Goal: Obtain resource: Download file/media

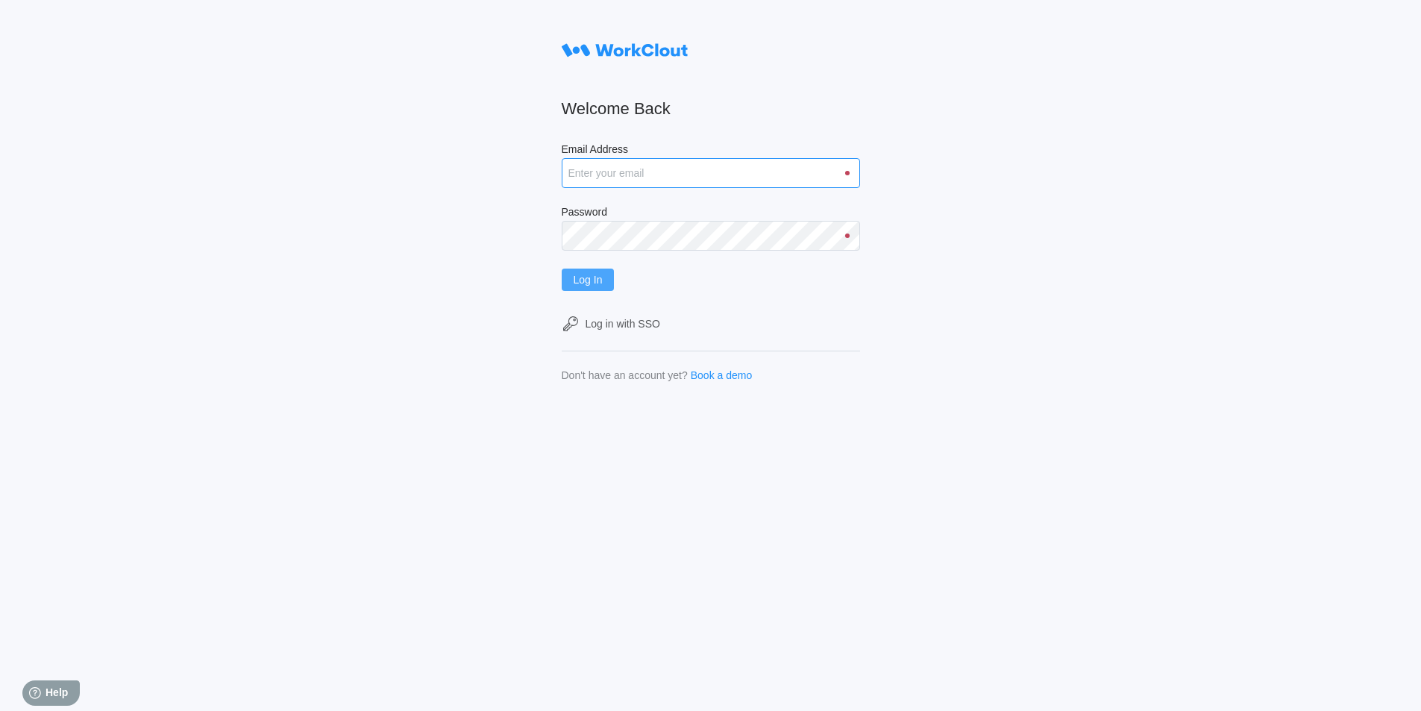
type input "rfetting@nationalmetalwares.com"
click at [596, 276] on span "Log In" at bounding box center [588, 280] width 29 height 10
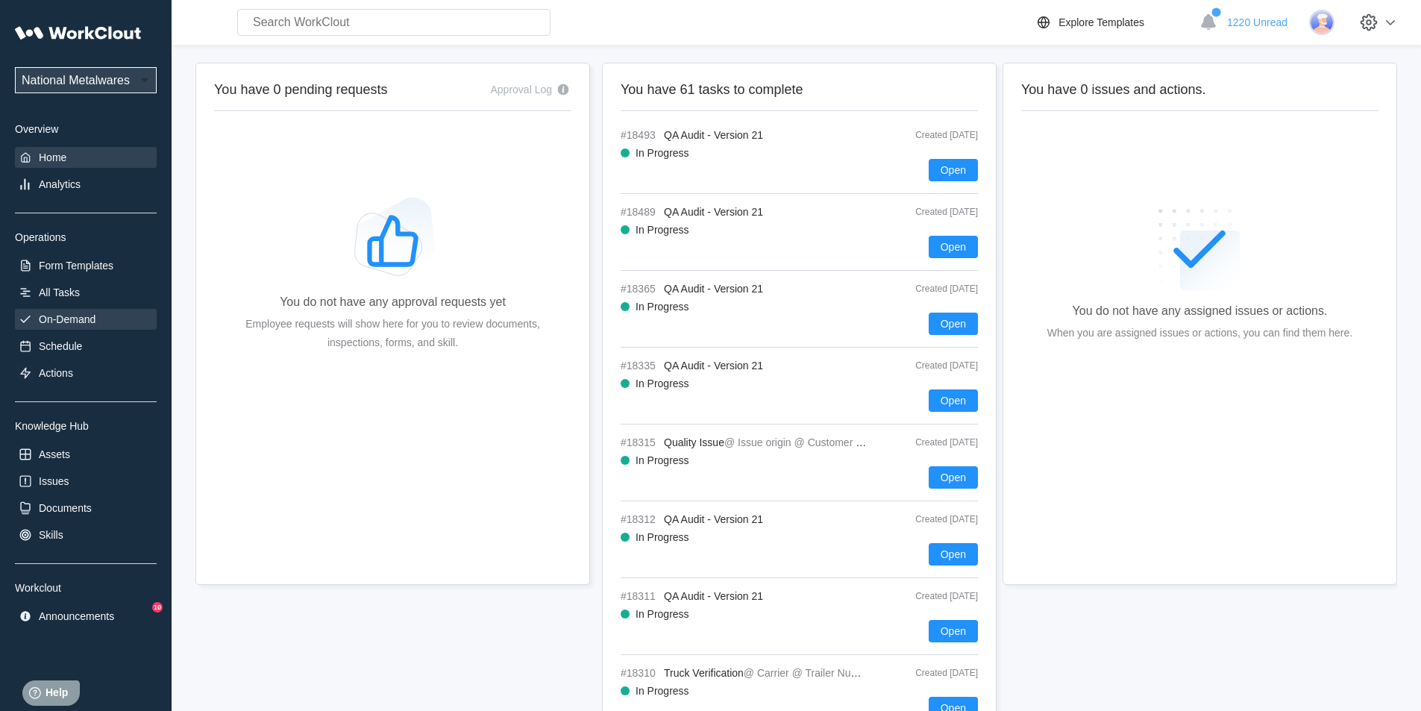
click at [81, 319] on div "On-Demand" at bounding box center [67, 319] width 57 height 12
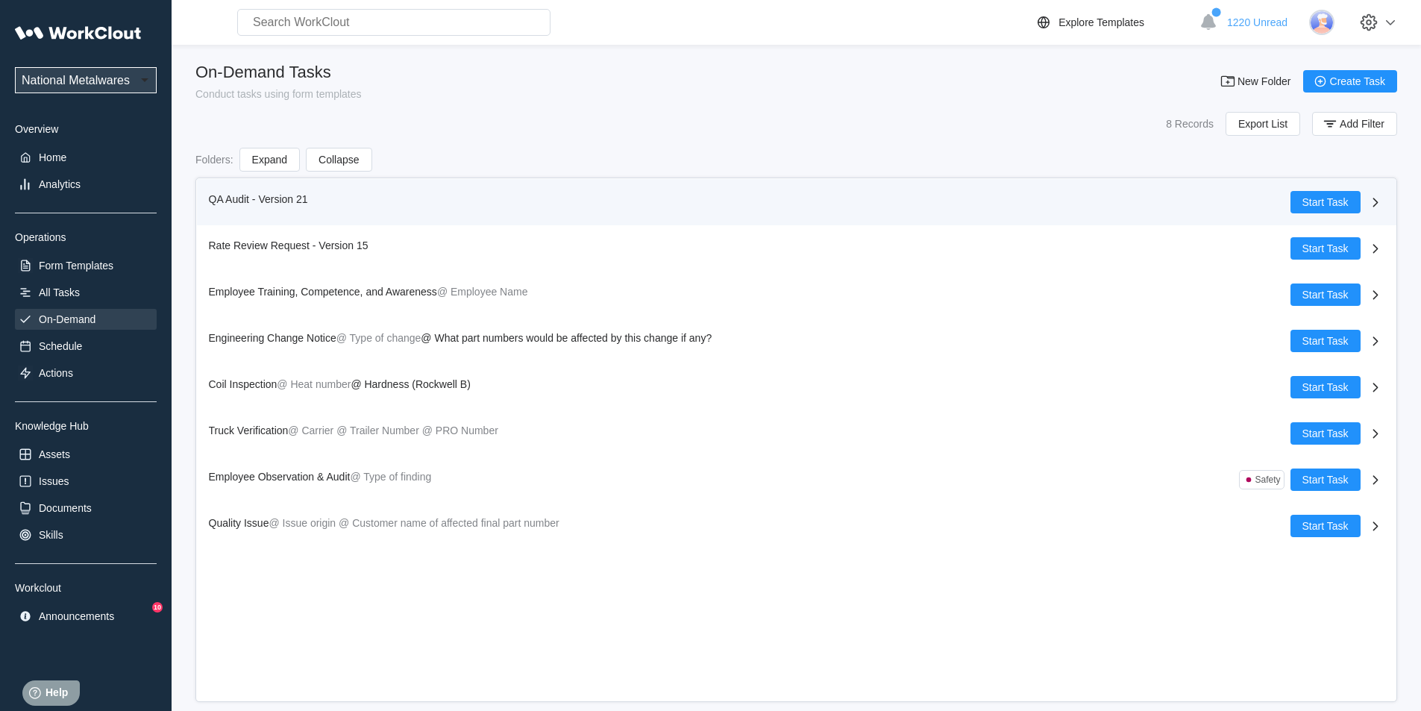
click at [228, 198] on span "QA Audit - Version 21" at bounding box center [258, 199] width 99 height 12
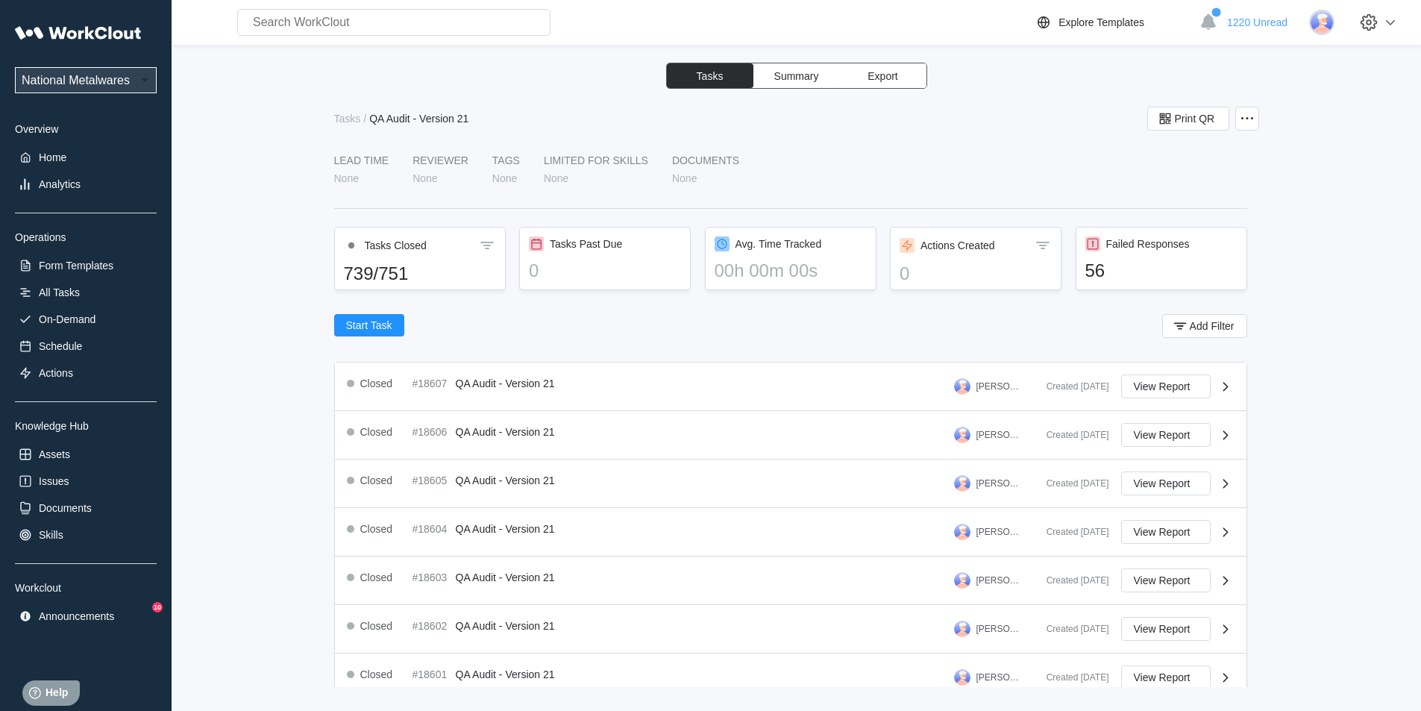
click at [891, 75] on span "Export" at bounding box center [883, 76] width 30 height 10
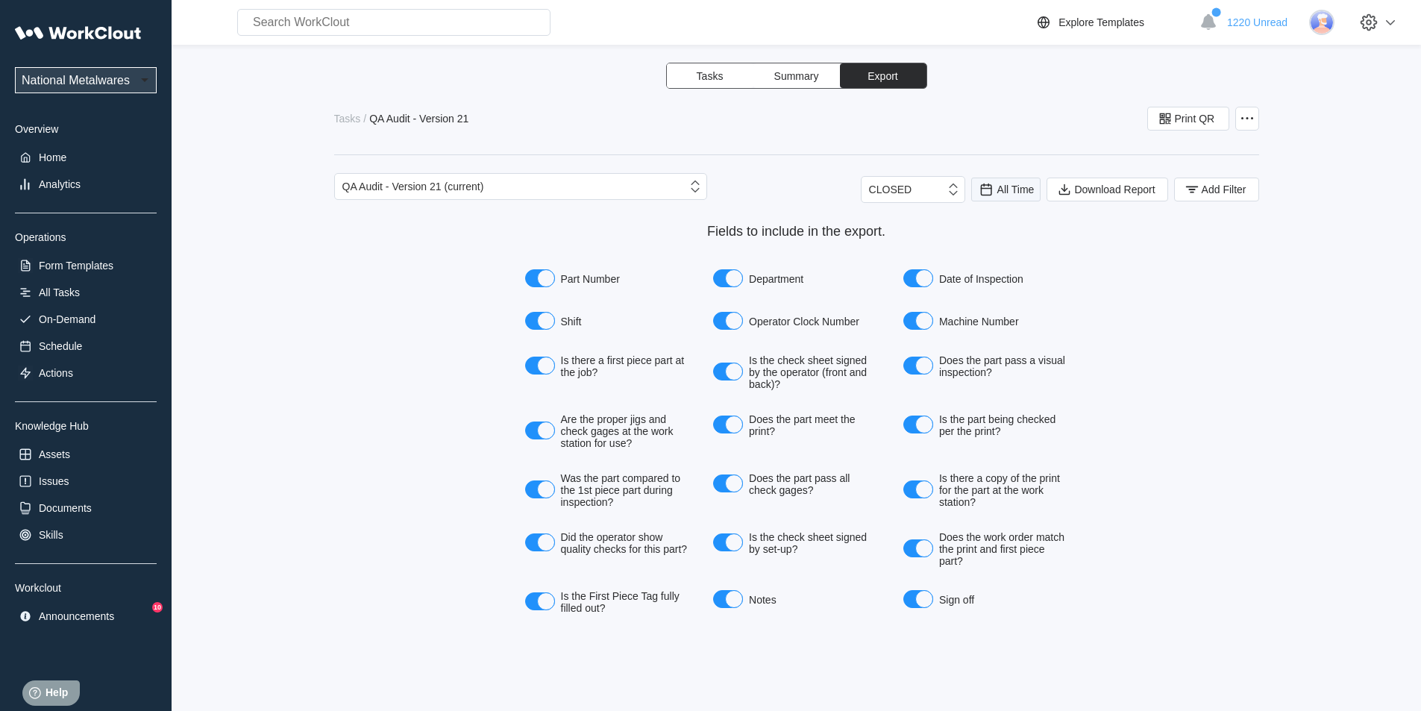
click at [995, 185] on div "All Time" at bounding box center [1006, 189] width 57 height 16
click at [986, 243] on div "Last day" at bounding box center [986, 244] width 40 height 12
click at [1180, 187] on button "Add Filter" at bounding box center [1217, 190] width 85 height 24
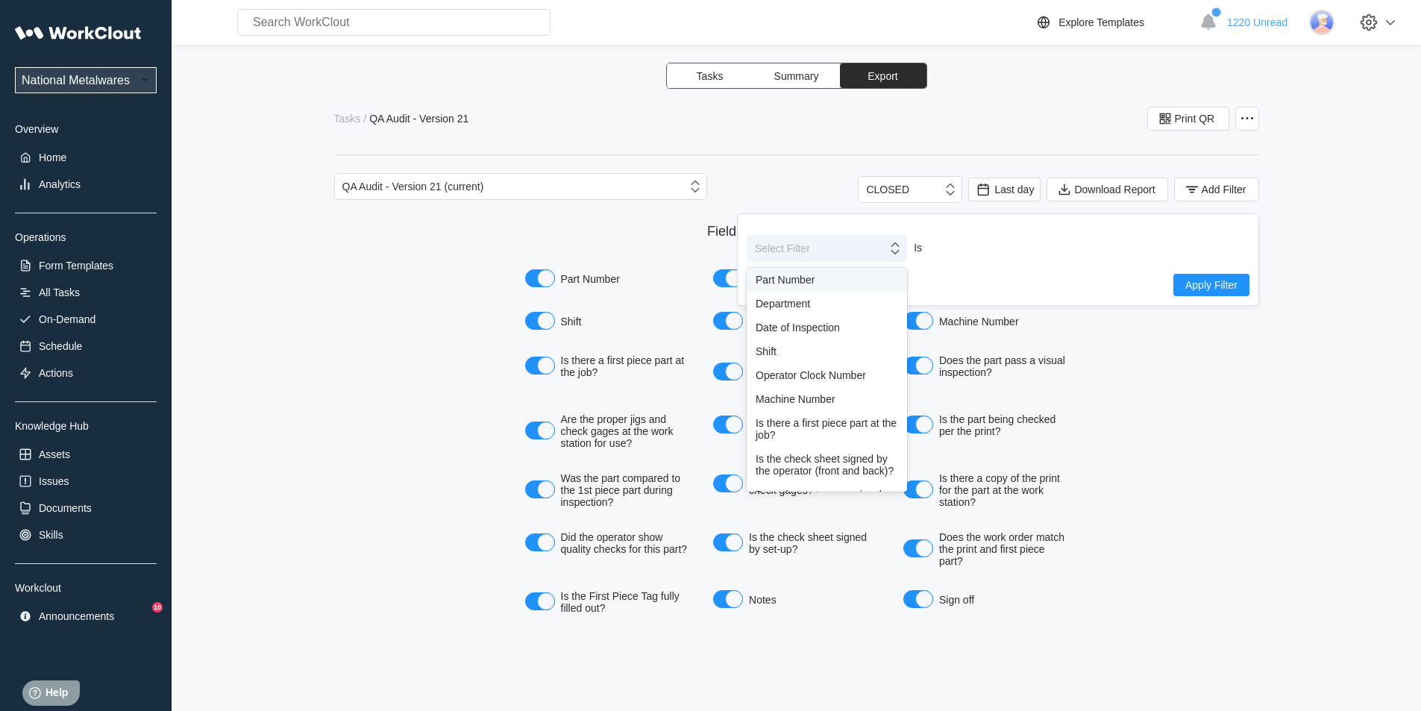
click at [890, 253] on icon at bounding box center [895, 248] width 16 height 16
click at [775, 352] on div "Shift" at bounding box center [827, 351] width 143 height 12
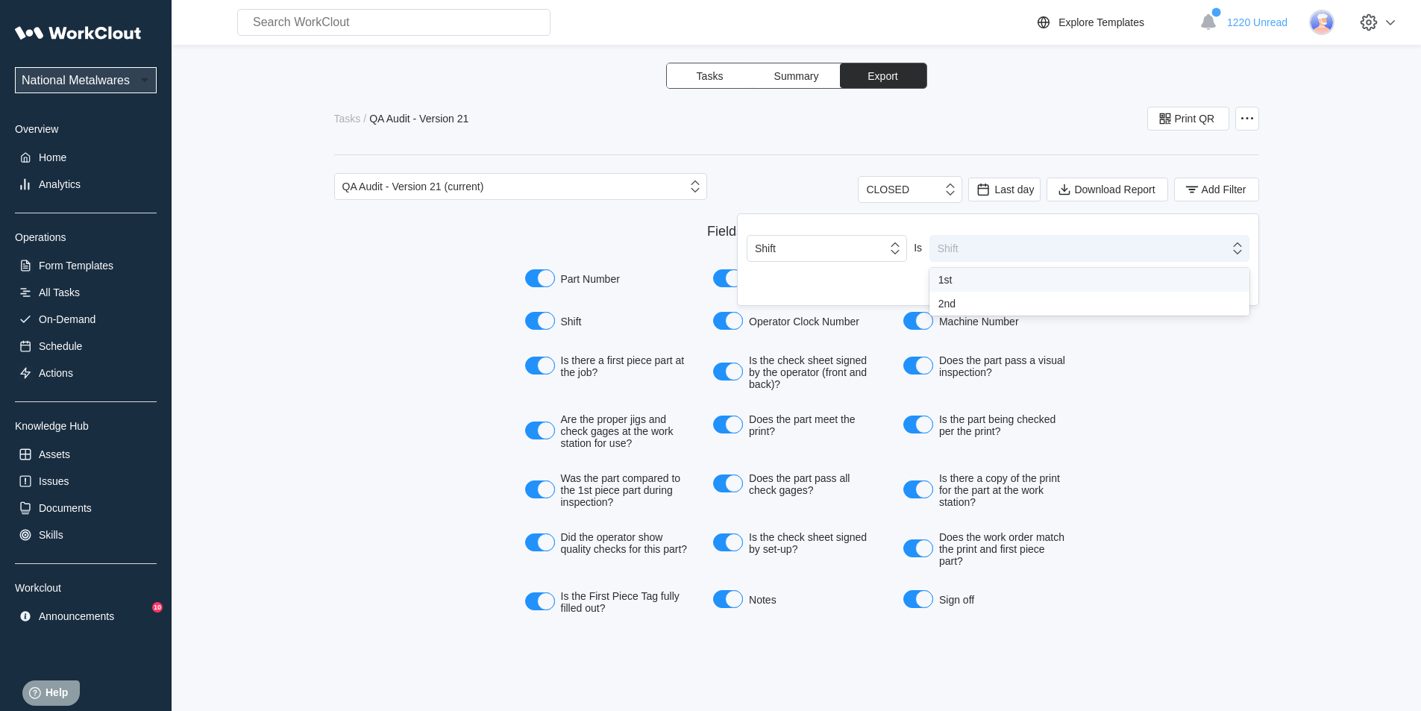
drag, startPoint x: 1241, startPoint y: 251, endPoint x: 1192, endPoint y: 260, distance: 49.3
click at [1238, 249] on icon at bounding box center [1238, 248] width 16 height 16
click at [947, 281] on div "1st" at bounding box center [1090, 280] width 302 height 12
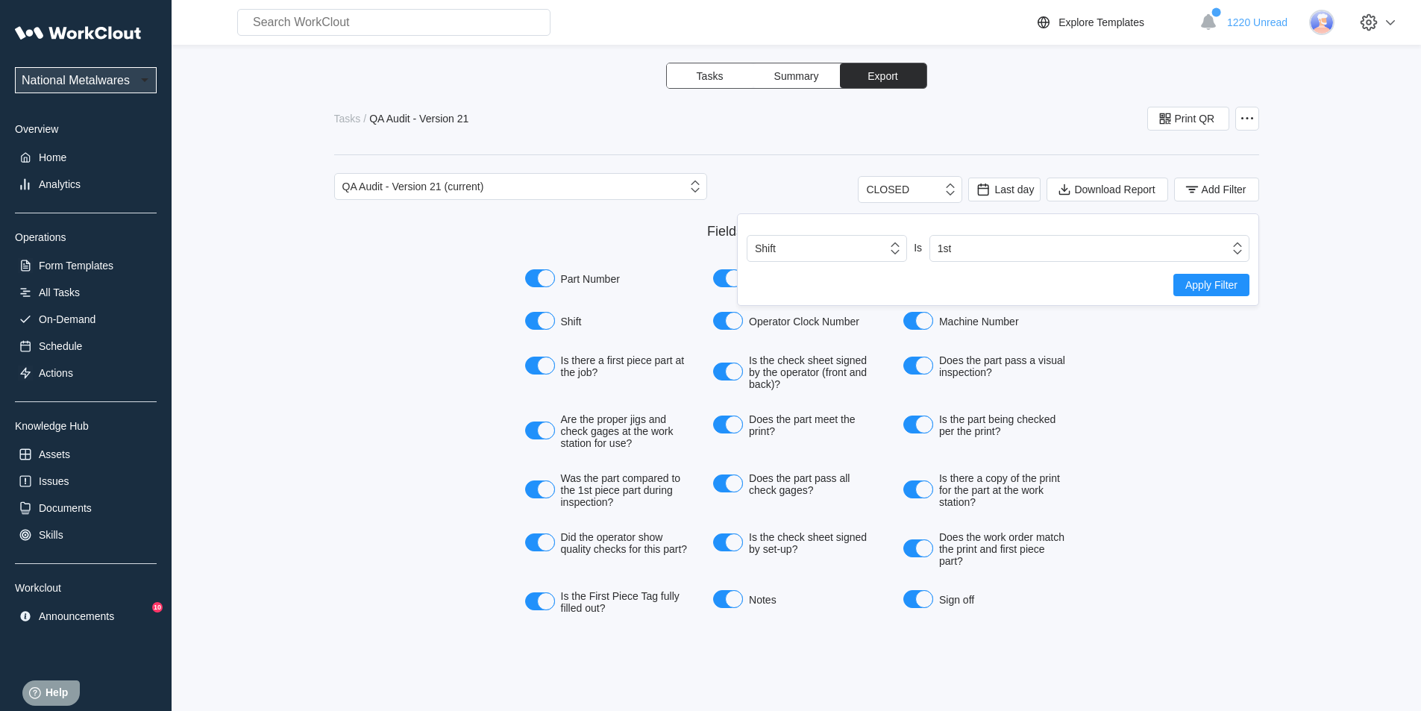
drag, startPoint x: 1199, startPoint y: 289, endPoint x: 1001, endPoint y: 216, distance: 210.8
click at [1198, 287] on span "Apply Filter" at bounding box center [1212, 285] width 52 height 10
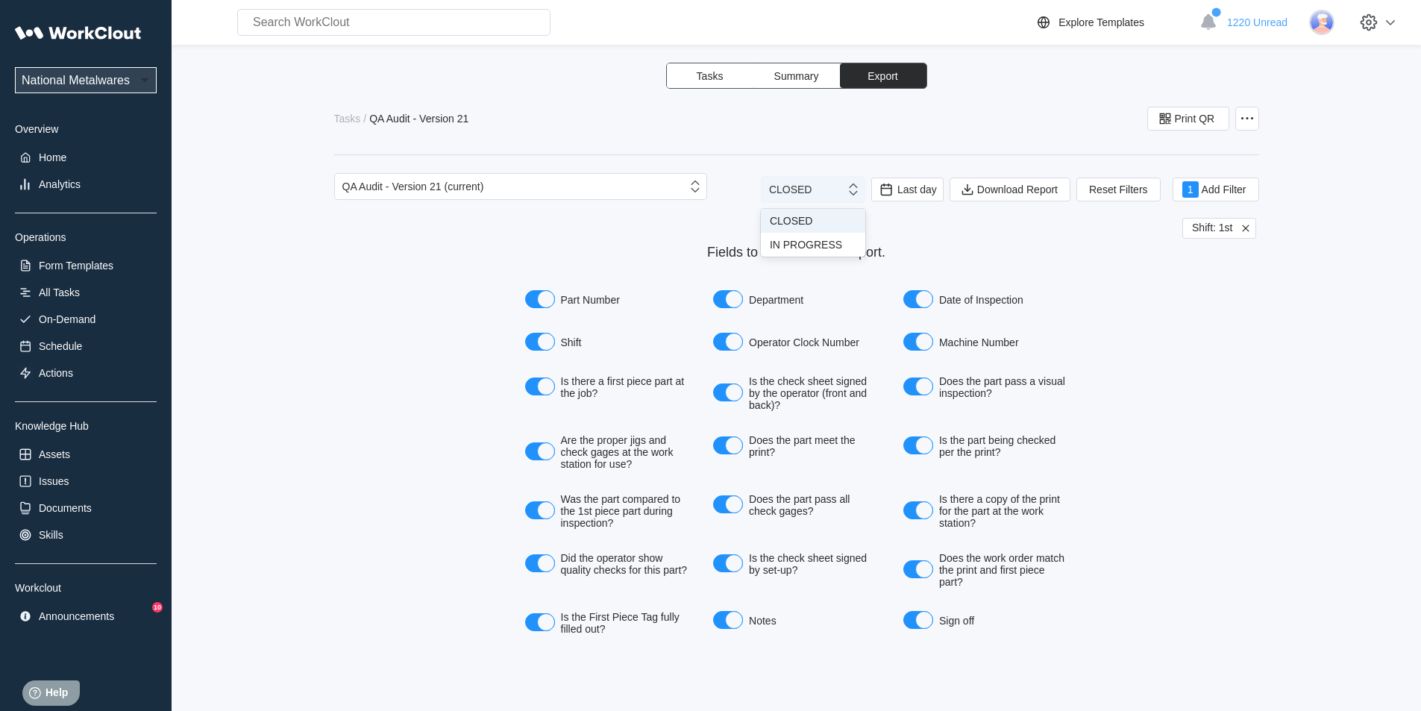
click at [845, 195] on icon at bounding box center [853, 189] width 16 height 16
click at [919, 188] on span "Last day" at bounding box center [918, 190] width 40 height 12
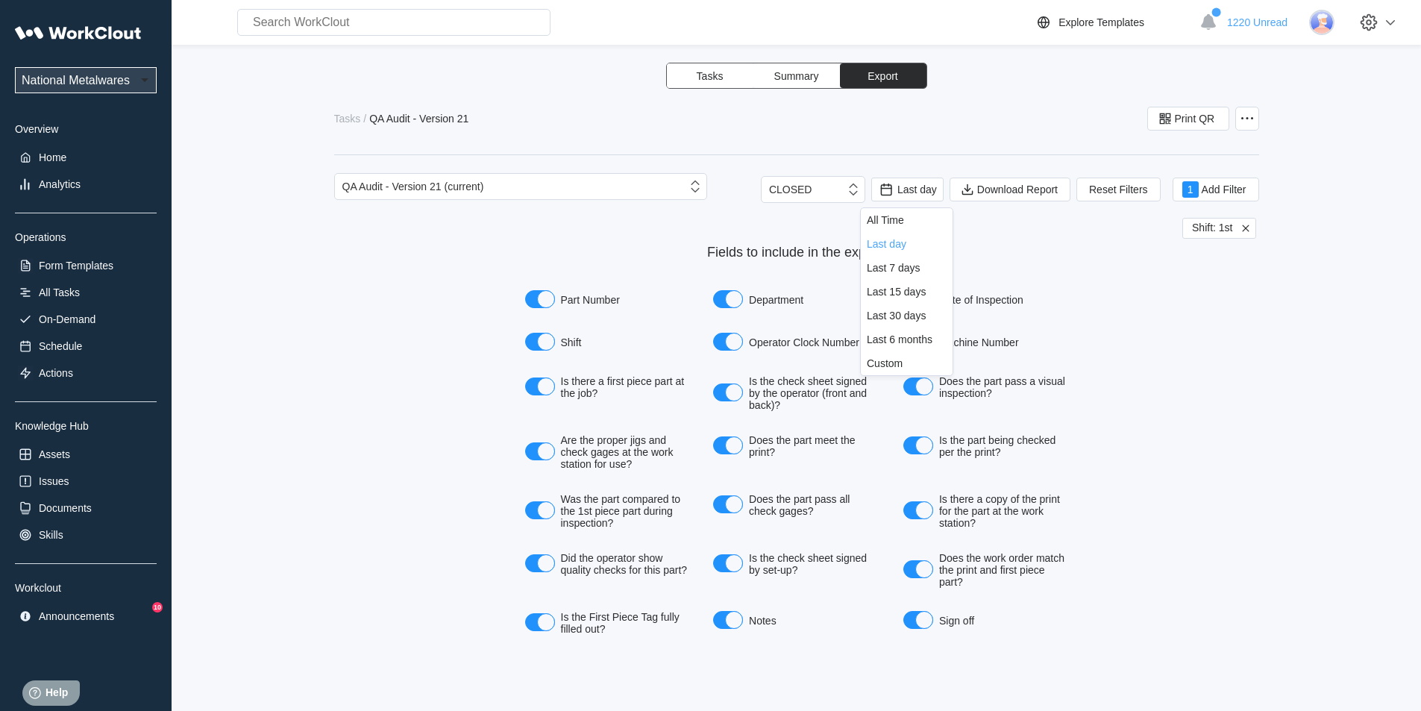
drag, startPoint x: 1181, startPoint y: 245, endPoint x: 1432, endPoint y: 251, distance: 250.8
click at [1180, 243] on form "QA Audit - Version 21 (current) CLOSED Last day Download Report Reset Filters 1…" at bounding box center [796, 407] width 925 height 468
click at [874, 72] on span "Export" at bounding box center [883, 76] width 30 height 10
click at [885, 79] on span "Export" at bounding box center [883, 76] width 30 height 10
click at [1036, 190] on span "Download Report" at bounding box center [1018, 189] width 81 height 10
